Goal: Task Accomplishment & Management: Use online tool/utility

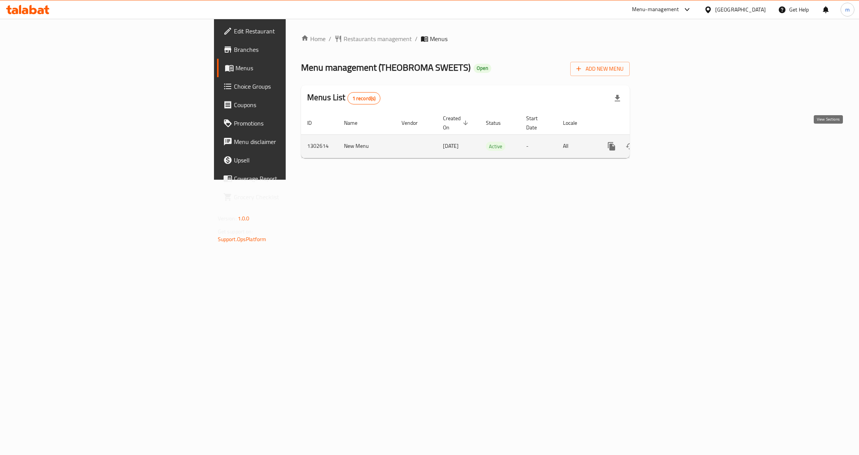
click at [676, 137] on link "enhanced table" at bounding box center [667, 146] width 18 height 18
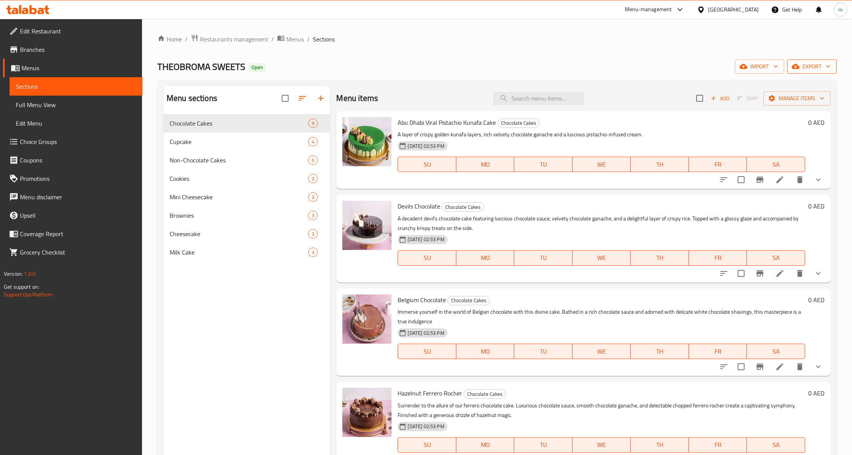
click at [812, 67] on span "export" at bounding box center [811, 67] width 37 height 10
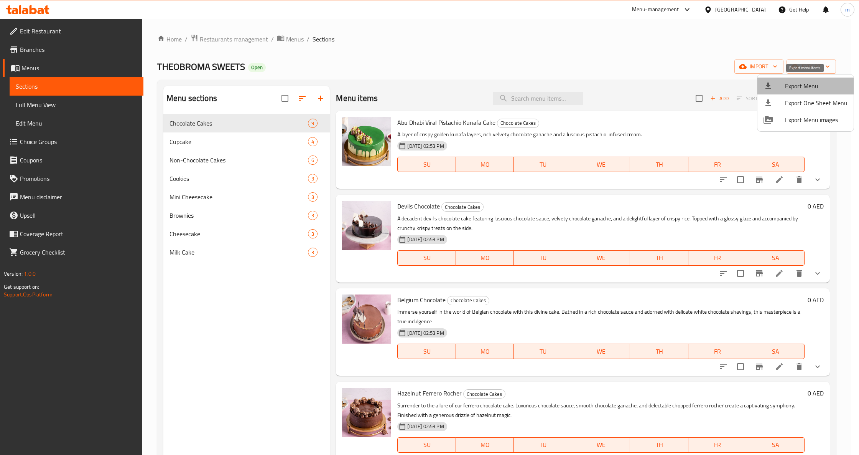
click at [819, 85] on span "Export Menu" at bounding box center [816, 85] width 63 height 9
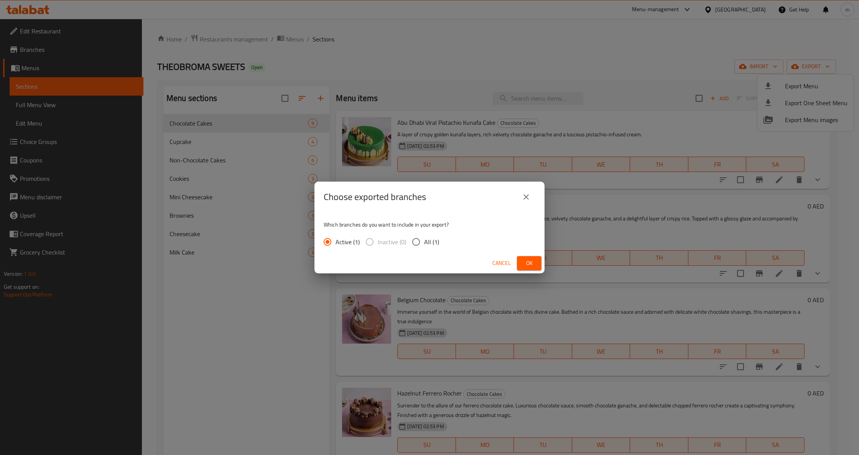
click at [413, 237] on input "All (1)" at bounding box center [416, 242] width 16 height 16
radio input "true"
click at [522, 259] on button "Ok" at bounding box center [529, 263] width 25 height 14
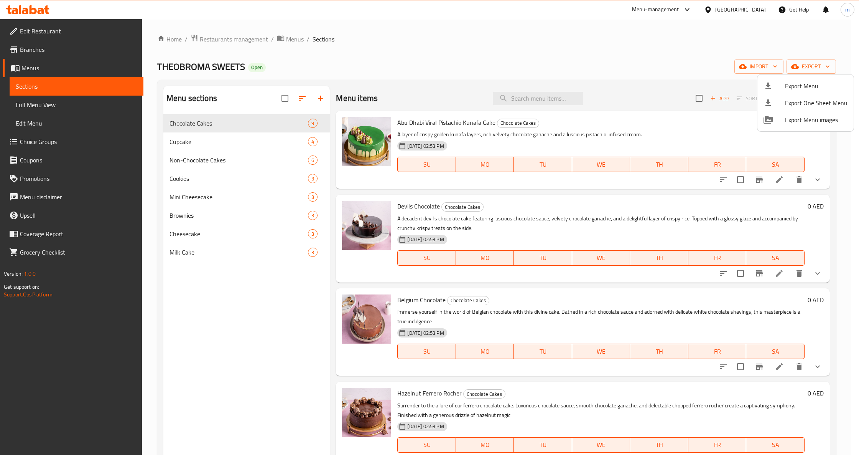
drag, startPoint x: 826, startPoint y: 203, endPoint x: 639, endPoint y: 73, distance: 227.7
click at [822, 235] on div at bounding box center [429, 227] width 859 height 455
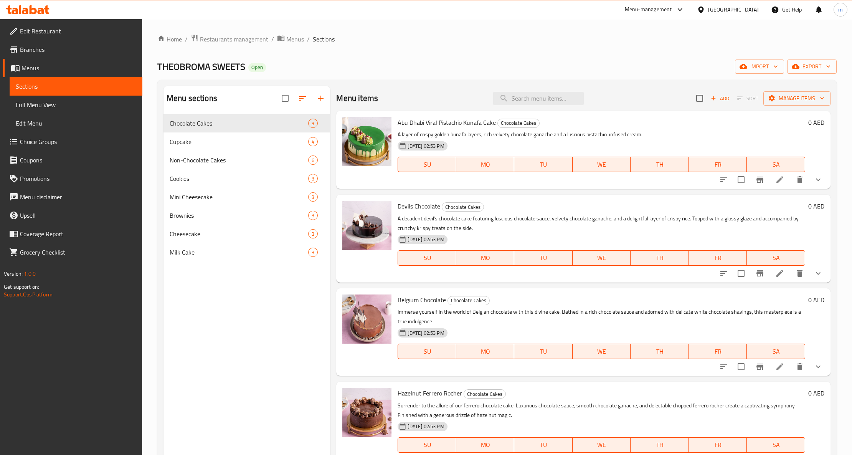
click at [522, 45] on div "Home / Restaurants management / Menus / Sections THEOBROMA SWEETS Open import e…" at bounding box center [496, 290] width 679 height 513
click at [814, 178] on icon "show more" at bounding box center [817, 179] width 9 height 9
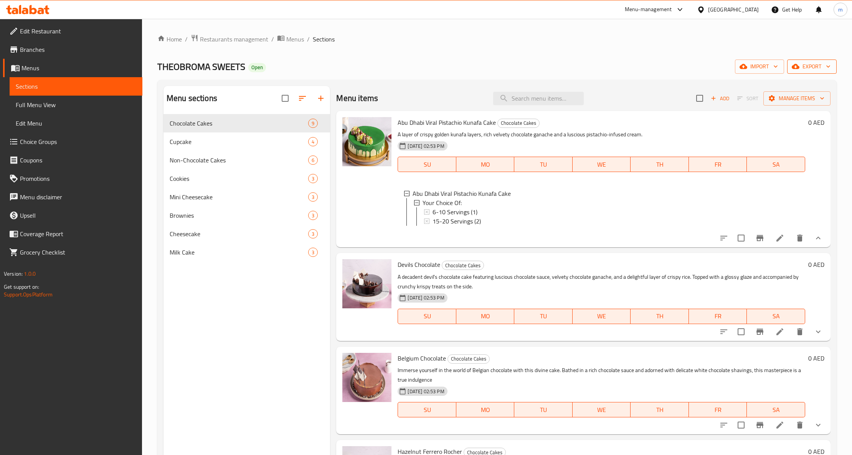
click at [805, 68] on span "export" at bounding box center [811, 67] width 37 height 10
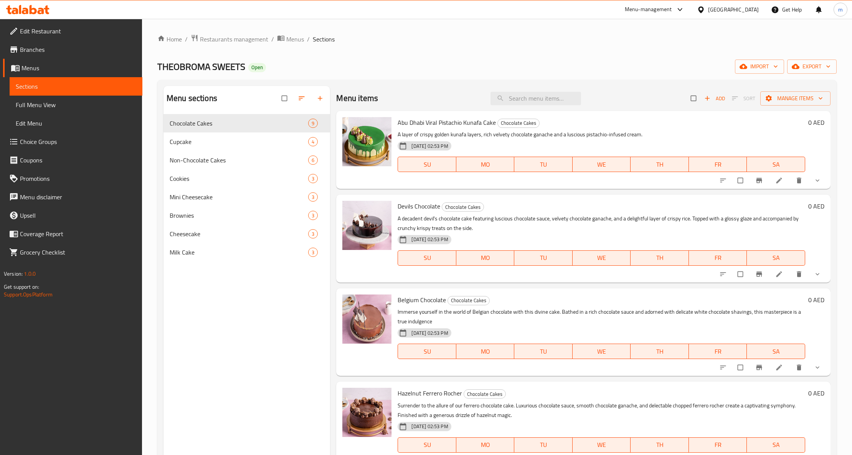
click at [734, 12] on div "[GEOGRAPHIC_DATA]" at bounding box center [733, 9] width 51 height 8
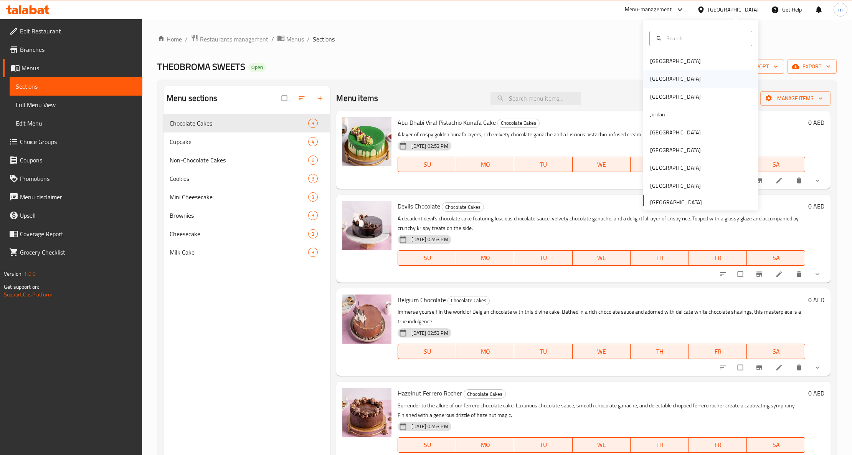
click at [694, 79] on div "Egypt" at bounding box center [700, 79] width 115 height 18
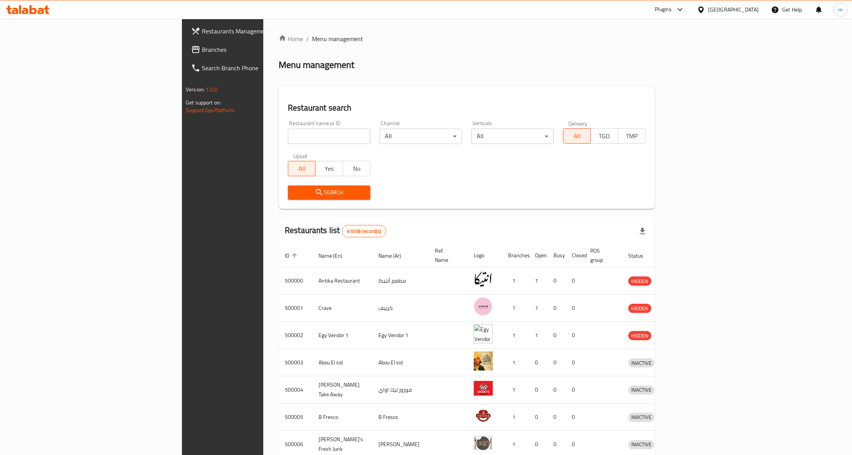
click at [202, 48] on span "Branches" at bounding box center [260, 49] width 116 height 9
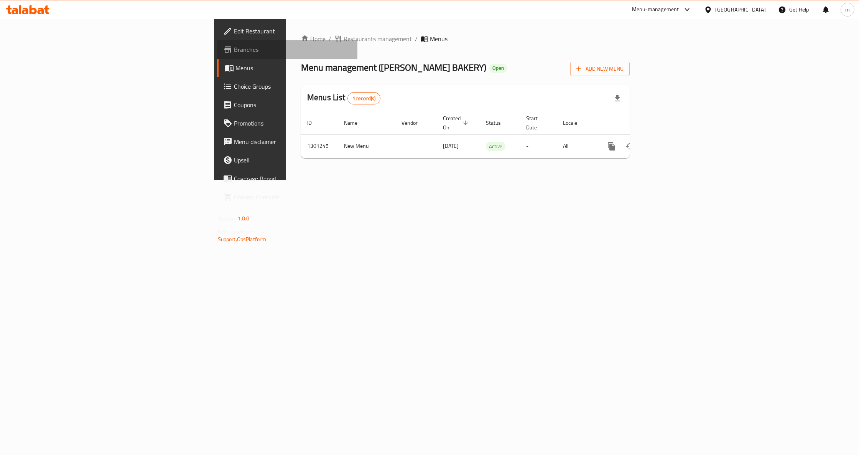
click at [217, 56] on link "Branches" at bounding box center [287, 49] width 140 height 18
